Goal: Task Accomplishment & Management: Check status

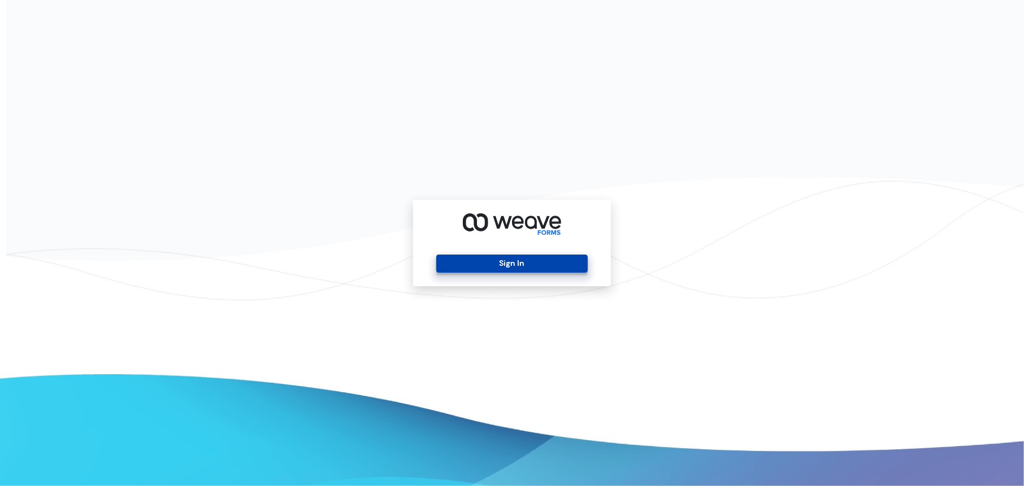
click at [479, 264] on button "Sign In" at bounding box center [511, 264] width 151 height 18
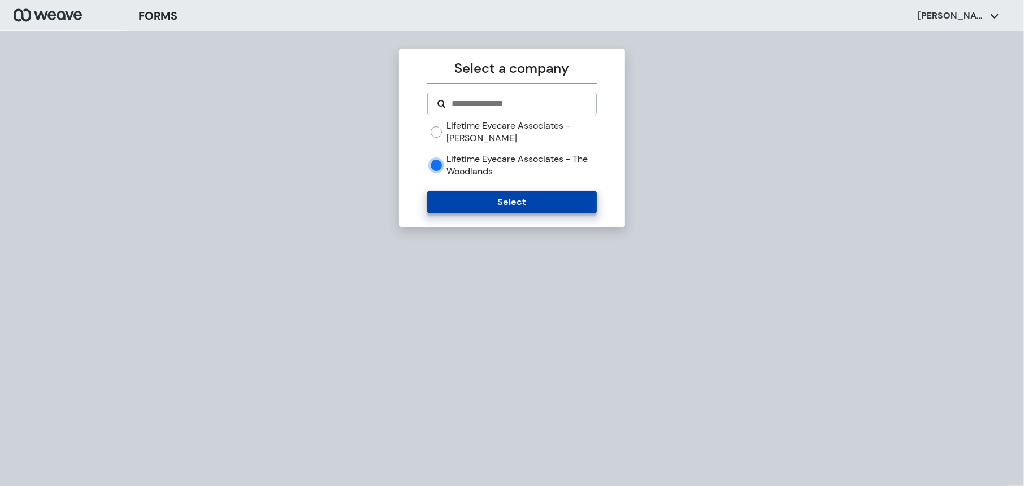
click at [448, 193] on button "Select" at bounding box center [511, 202] width 169 height 23
